Goal: Check status: Check status

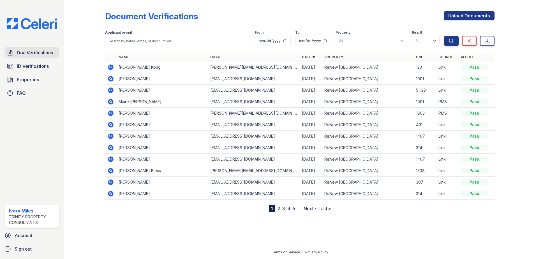
click at [26, 55] on span "Doc Verifications" at bounding box center [35, 52] width 36 height 7
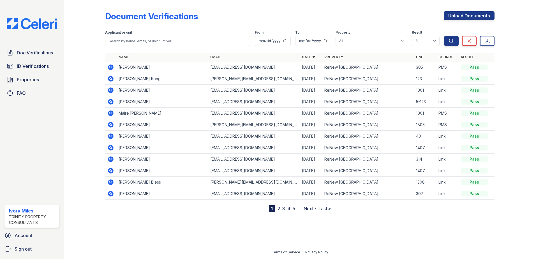
click at [26, 55] on span "Doc Verifications" at bounding box center [35, 52] width 36 height 7
click at [109, 67] on icon at bounding box center [111, 67] width 6 height 6
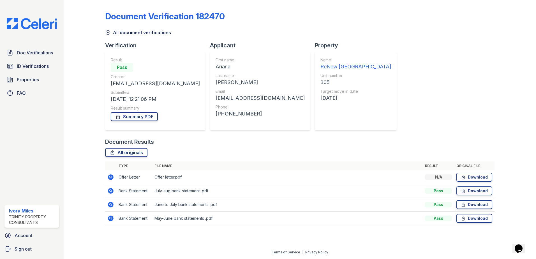
click at [110, 177] on icon at bounding box center [110, 176] width 1 height 1
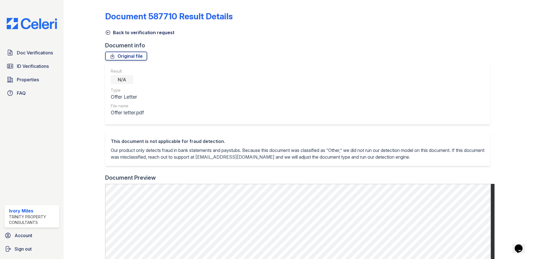
drag, startPoint x: 107, startPoint y: 35, endPoint x: 104, endPoint y: 39, distance: 5.2
click at [107, 35] on icon at bounding box center [108, 33] width 4 height 4
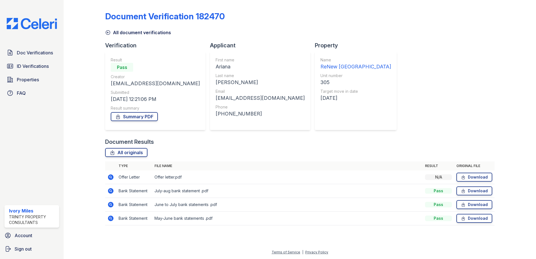
click at [112, 192] on icon at bounding box center [111, 191] width 6 height 6
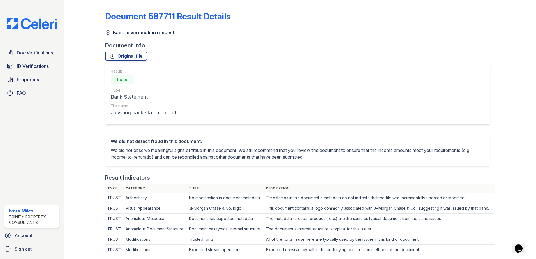
click at [106, 32] on icon at bounding box center [108, 33] width 6 height 6
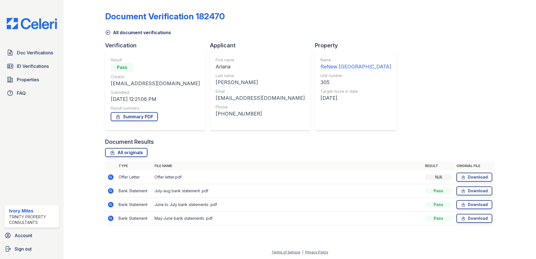
click at [109, 31] on icon at bounding box center [108, 33] width 6 height 6
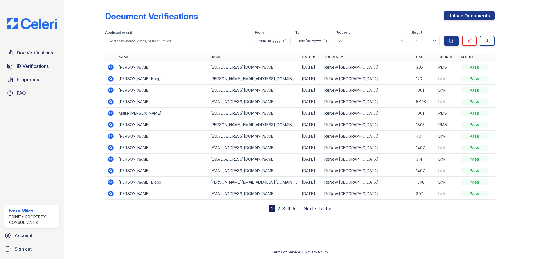
click at [110, 65] on icon at bounding box center [110, 67] width 7 height 7
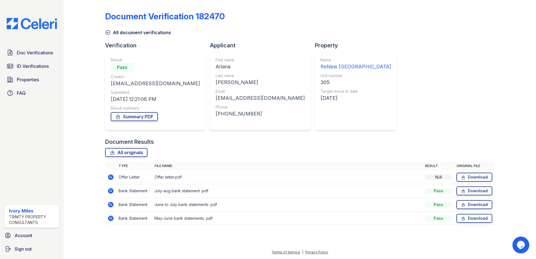
click at [110, 175] on icon at bounding box center [110, 177] width 7 height 7
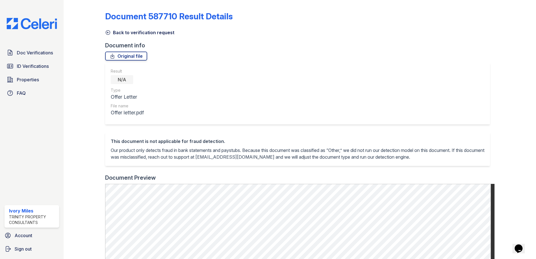
click at [108, 31] on icon at bounding box center [108, 33] width 6 height 6
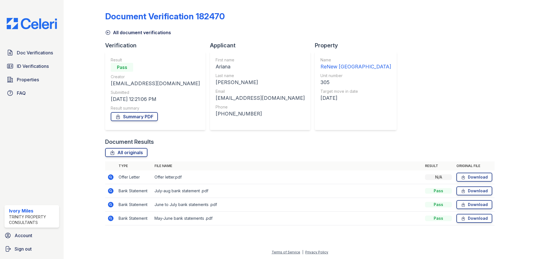
click at [110, 178] on icon at bounding box center [111, 177] width 6 height 6
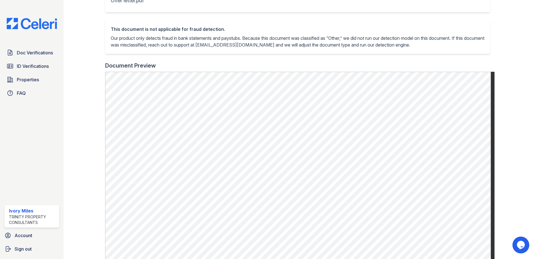
scroll to position [140, 0]
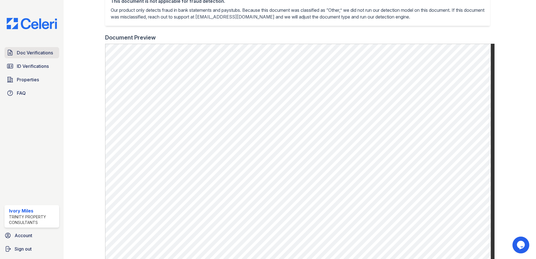
drag, startPoint x: 39, startPoint y: 52, endPoint x: 36, endPoint y: 52, distance: 2.9
click at [38, 52] on span "Doc Verifications" at bounding box center [35, 52] width 36 height 7
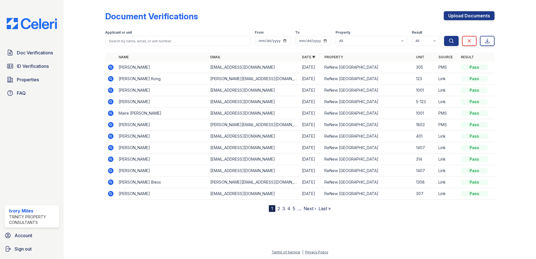
click at [36, 52] on span "Doc Verifications" at bounding box center [35, 52] width 36 height 7
click at [110, 67] on icon at bounding box center [110, 67] width 7 height 7
